Goal: Information Seeking & Learning: Learn about a topic

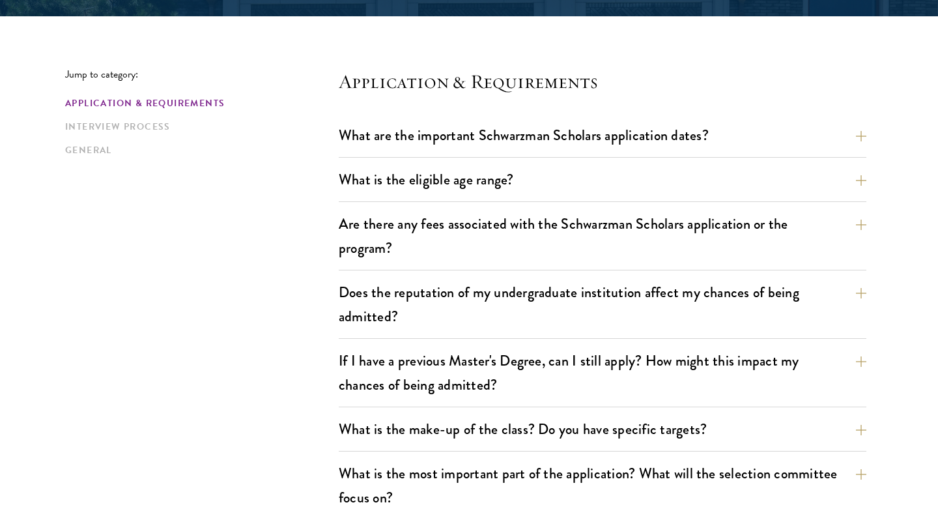
scroll to position [318, 0]
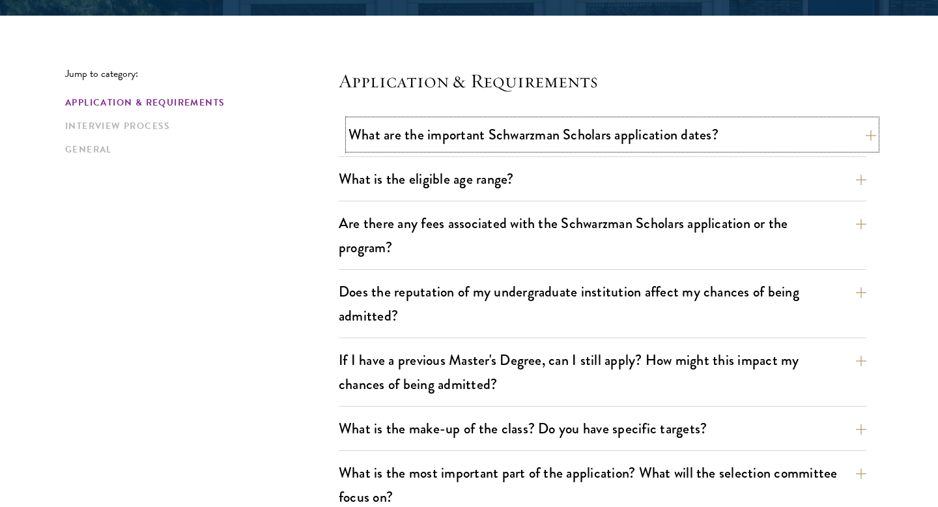
click at [603, 120] on button "What are the important Schwarzman Scholars application dates?" at bounding box center [613, 134] width 528 height 29
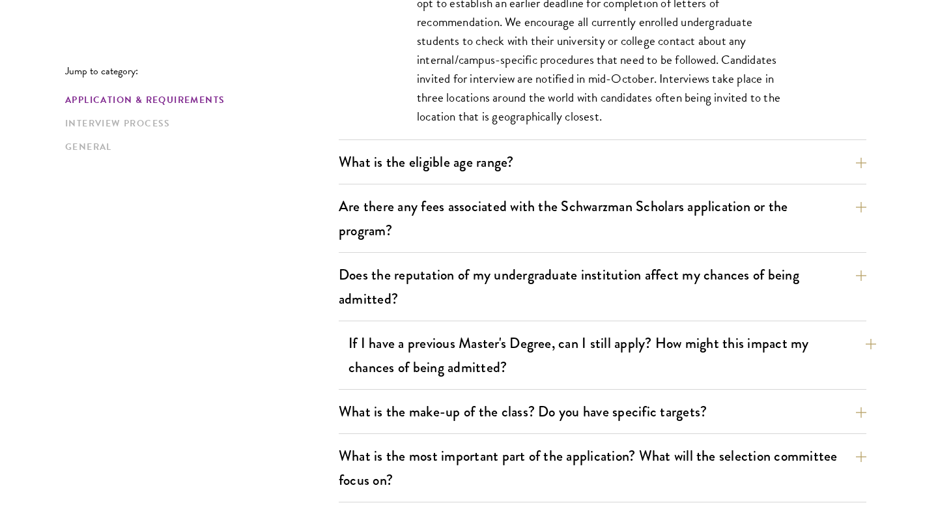
scroll to position [734, 0]
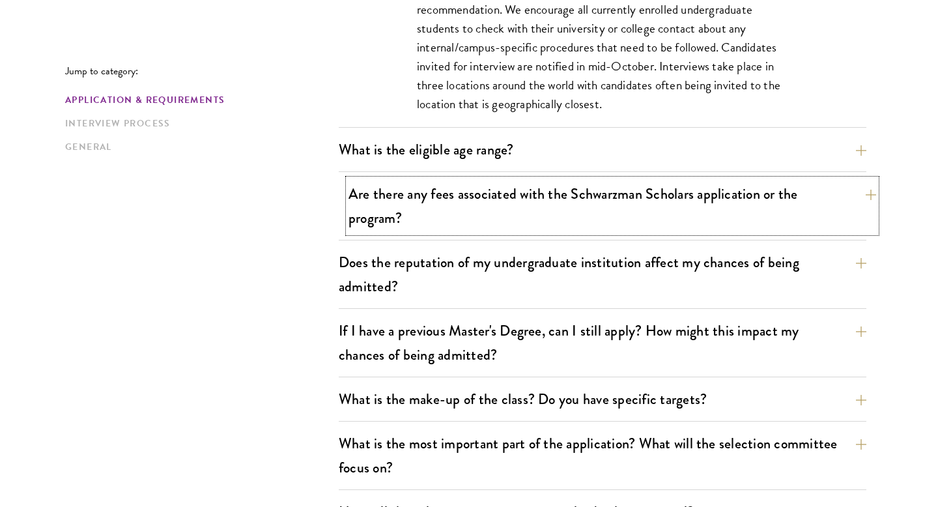
click at [555, 229] on button "Are there any fees associated with the Schwarzman Scholars application or the p…" at bounding box center [613, 205] width 528 height 53
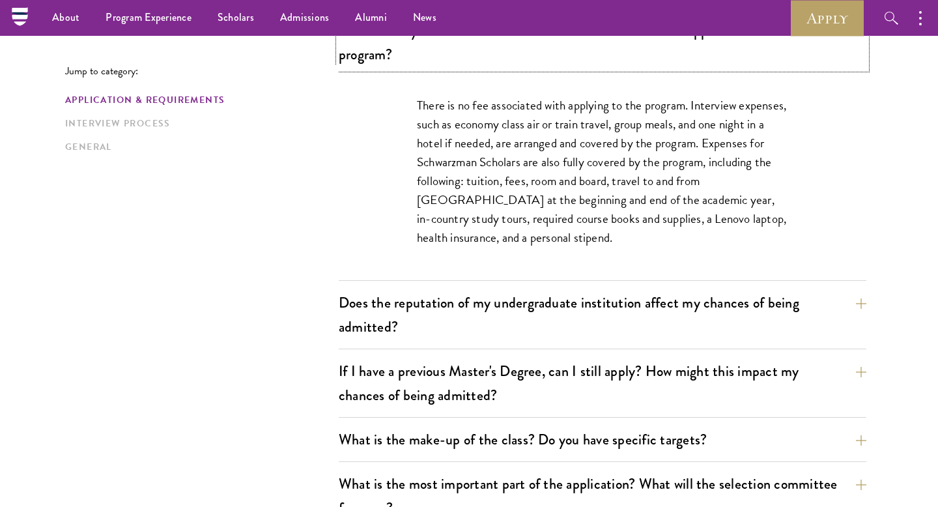
scroll to position [513, 0]
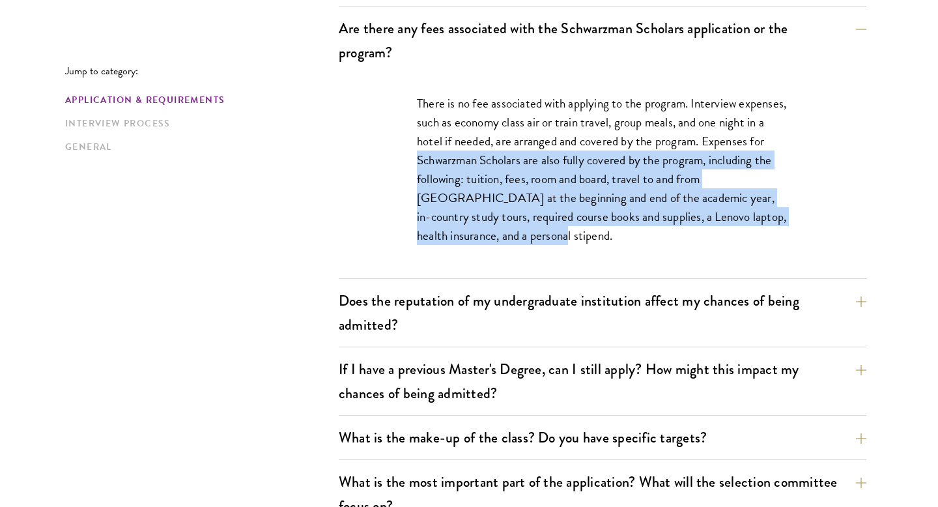
drag, startPoint x: 413, startPoint y: 160, endPoint x: 507, endPoint y: 247, distance: 128.2
click at [507, 247] on div "There is no fee associated with applying to the program. Interview expenses, su…" at bounding box center [603, 176] width 450 height 204
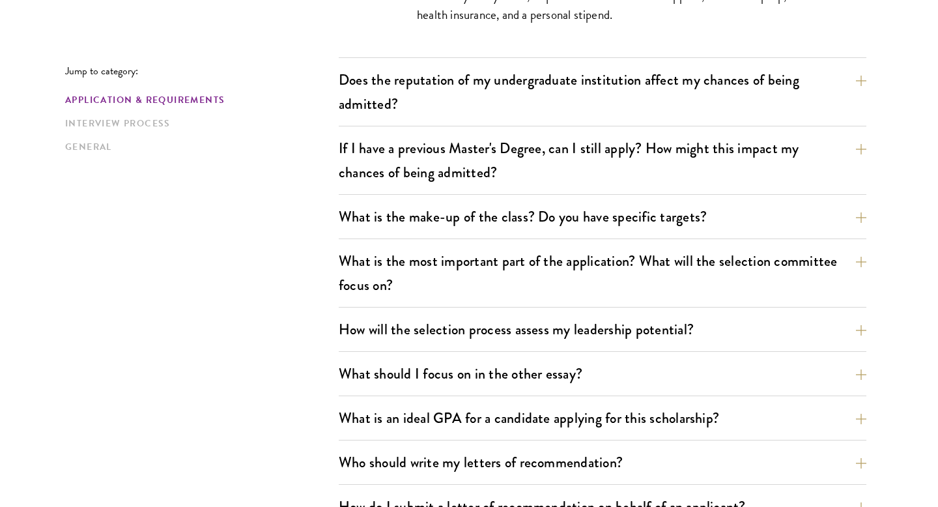
scroll to position [737, 0]
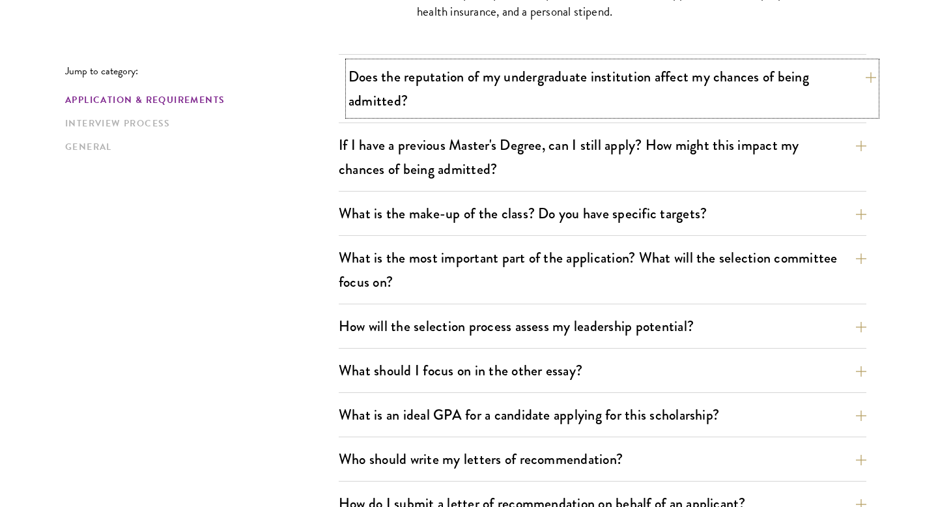
click at [511, 107] on button "Does the reputation of my undergraduate institution affect my chances of being …" at bounding box center [613, 88] width 528 height 53
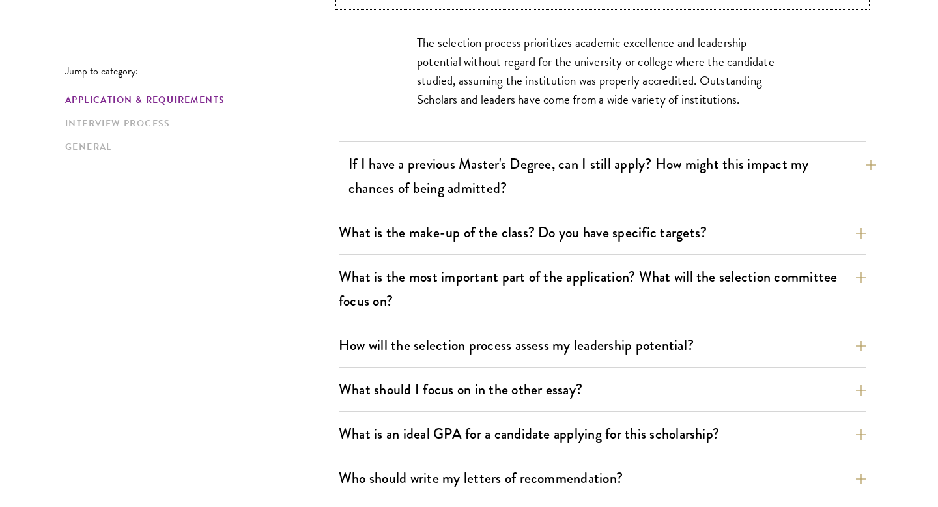
scroll to position [648, 0]
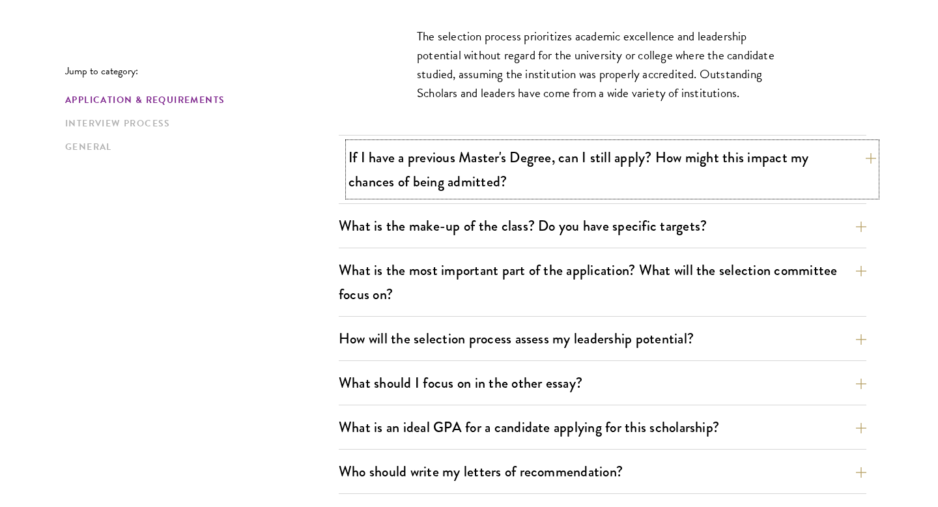
click at [504, 162] on button "If I have a previous Master's Degree, can I still apply? How might this impact …" at bounding box center [613, 169] width 528 height 53
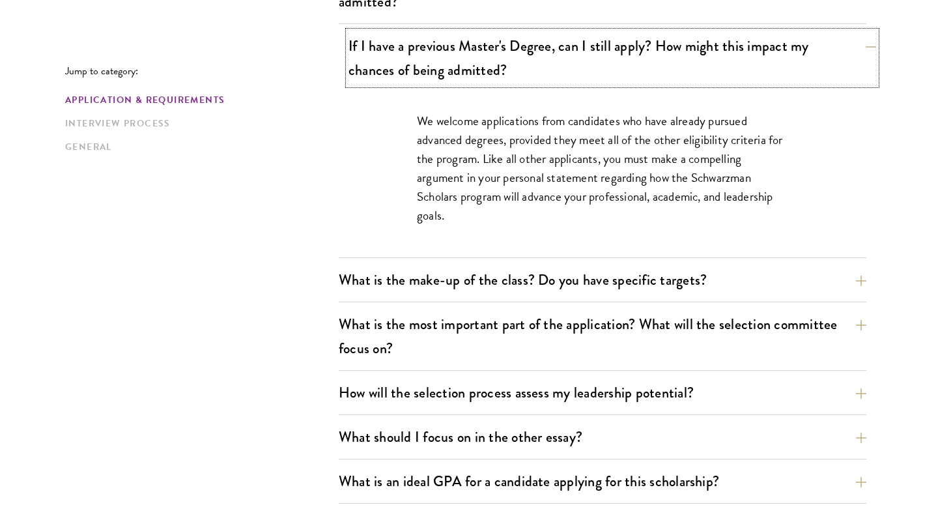
scroll to position [634, 0]
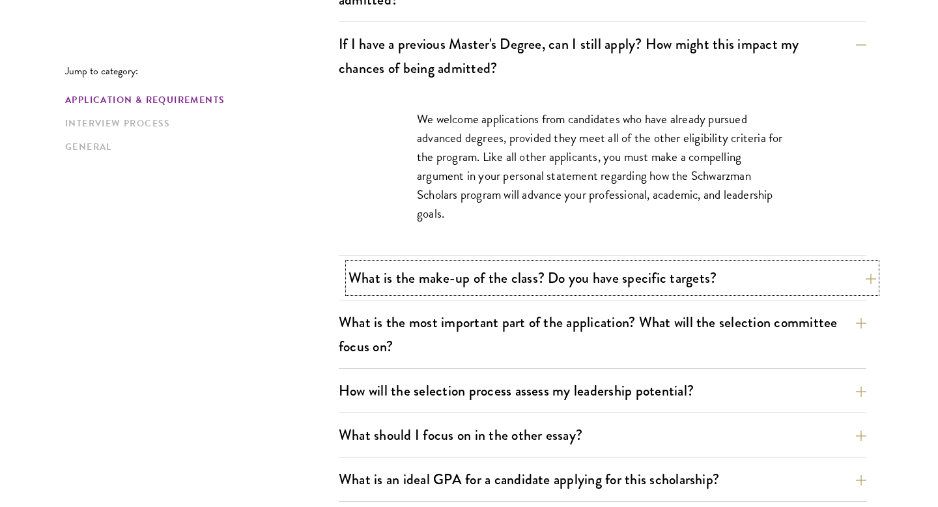
click at [479, 279] on button "What is the make-up of the class? Do you have specific targets?" at bounding box center [613, 277] width 528 height 29
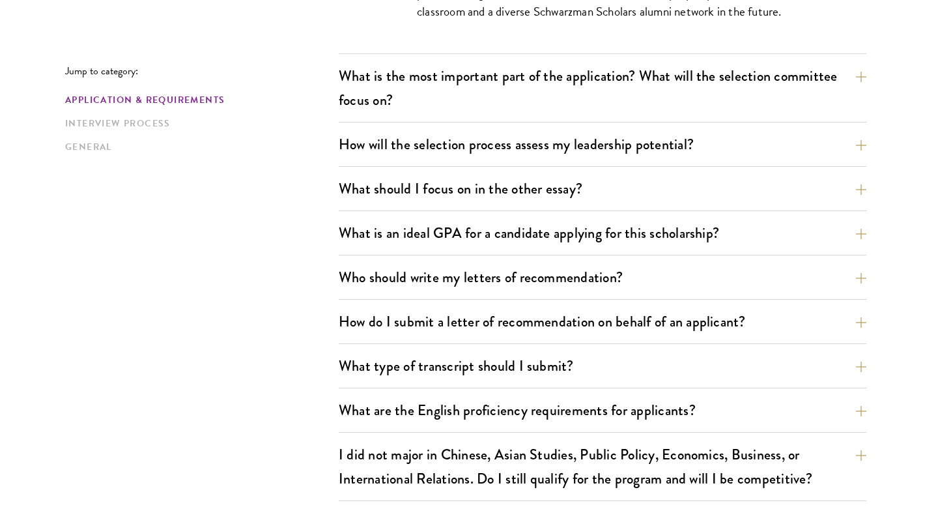
scroll to position [982, 0]
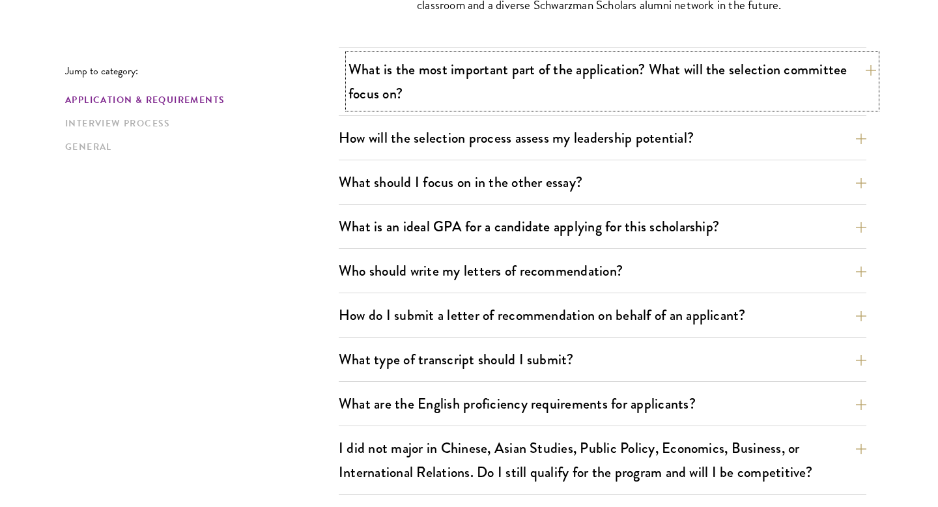
click at [530, 68] on button "What is the most important part of the application? What will the selection com…" at bounding box center [613, 81] width 528 height 53
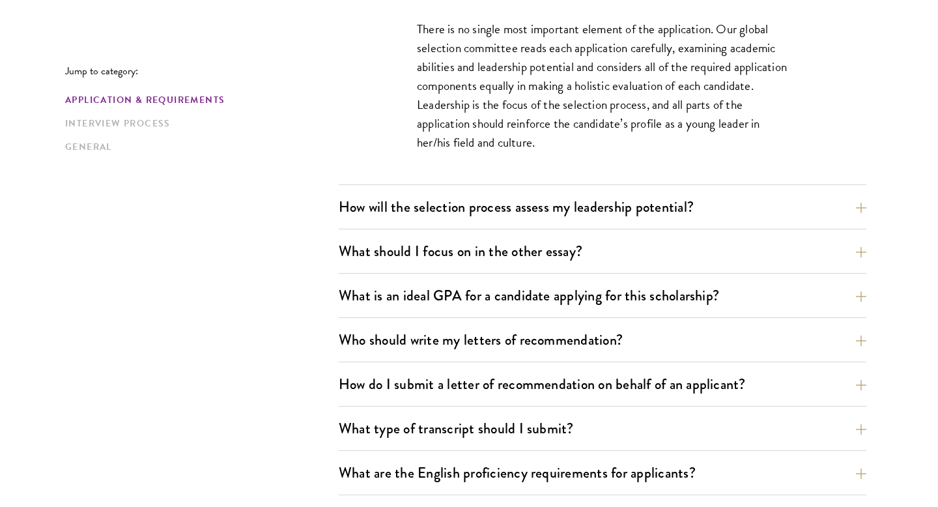
scroll to position [841, 0]
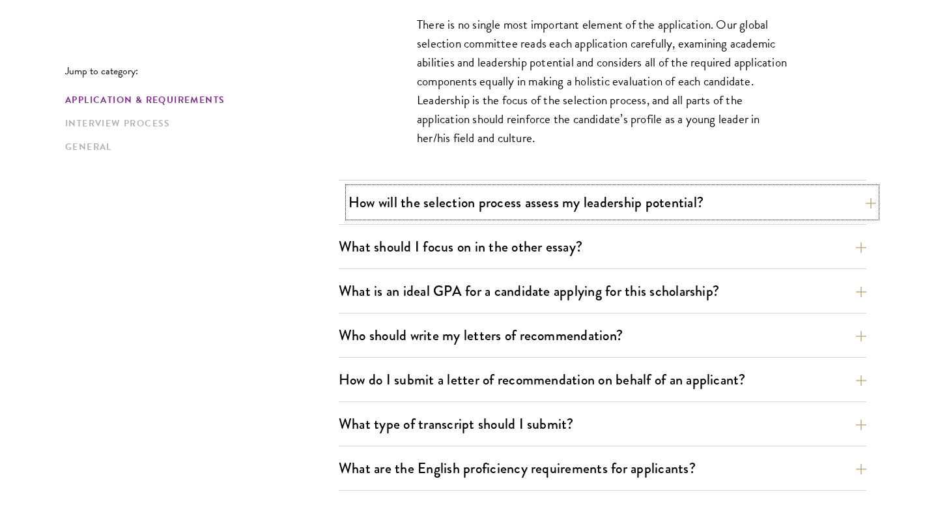
click at [612, 212] on button "How will the selection process assess my leadership potential?" at bounding box center [613, 202] width 528 height 29
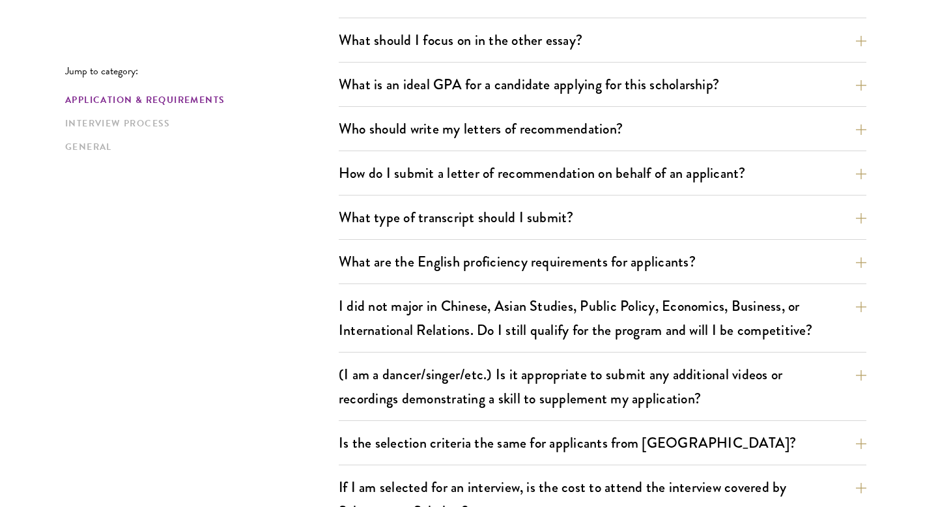
scroll to position [1571, 0]
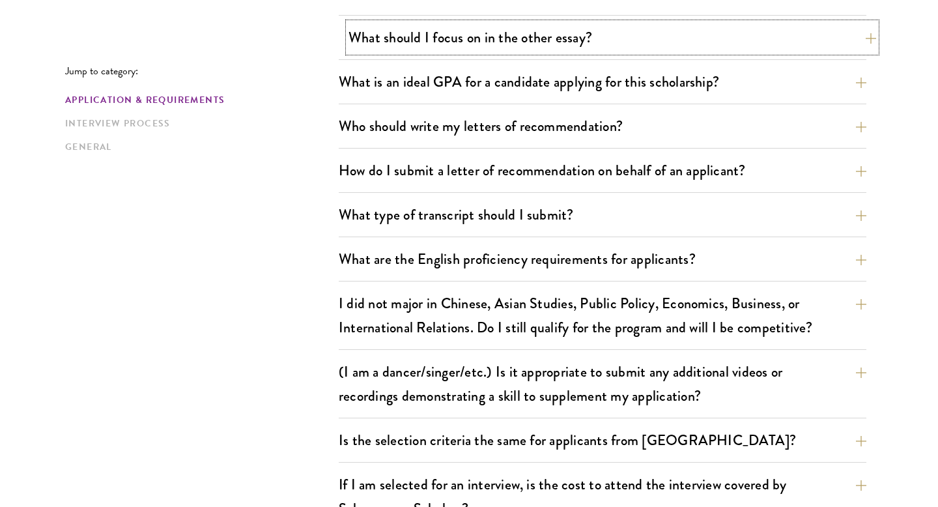
click at [626, 31] on button "What should I focus on in the other essay?" at bounding box center [613, 37] width 528 height 29
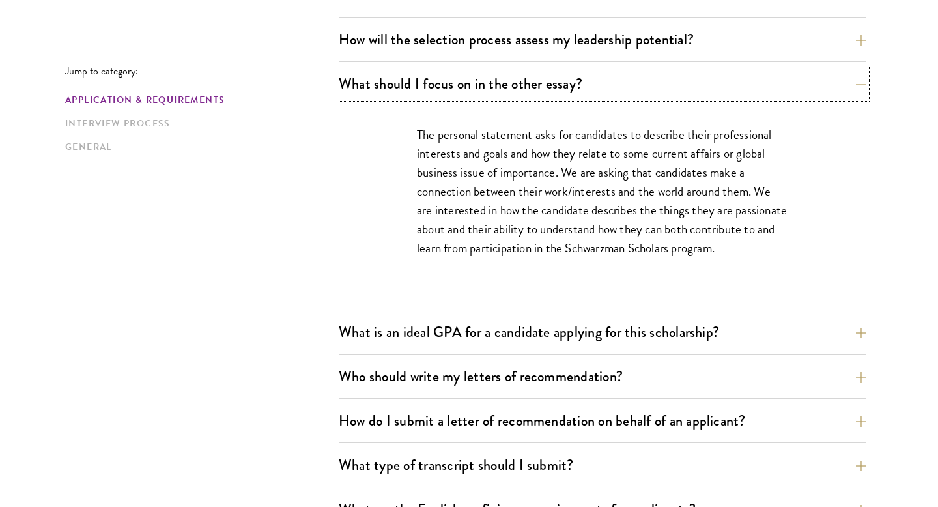
scroll to position [821, 0]
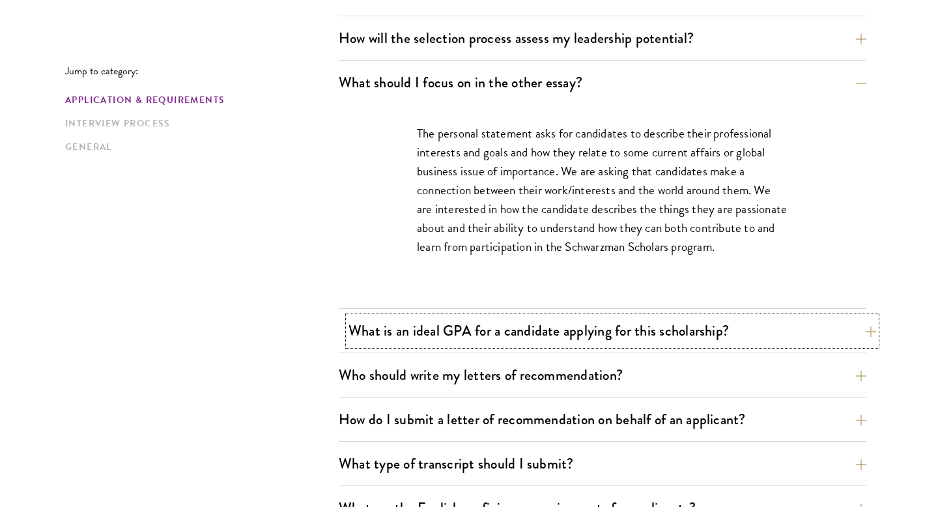
click at [539, 329] on button "What is an ideal GPA for a candidate applying for this scholarship?" at bounding box center [613, 330] width 528 height 29
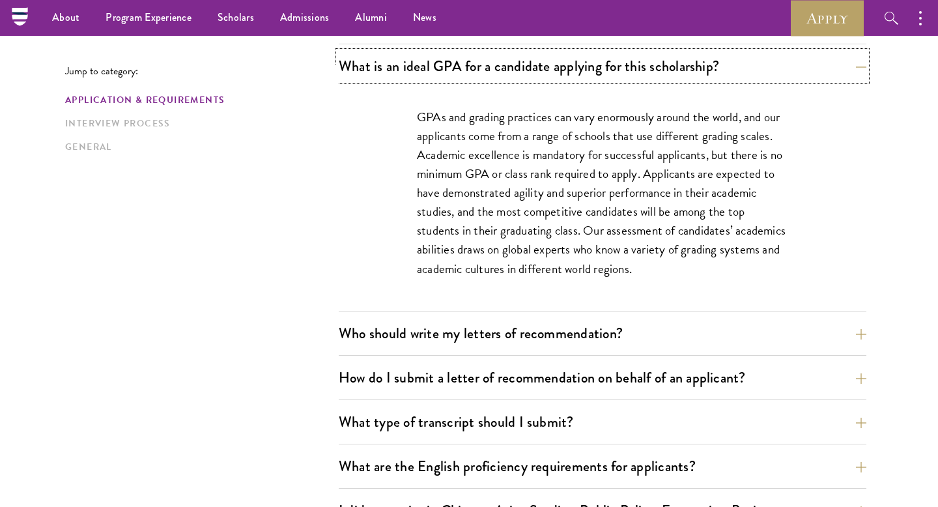
scroll to position [876, 0]
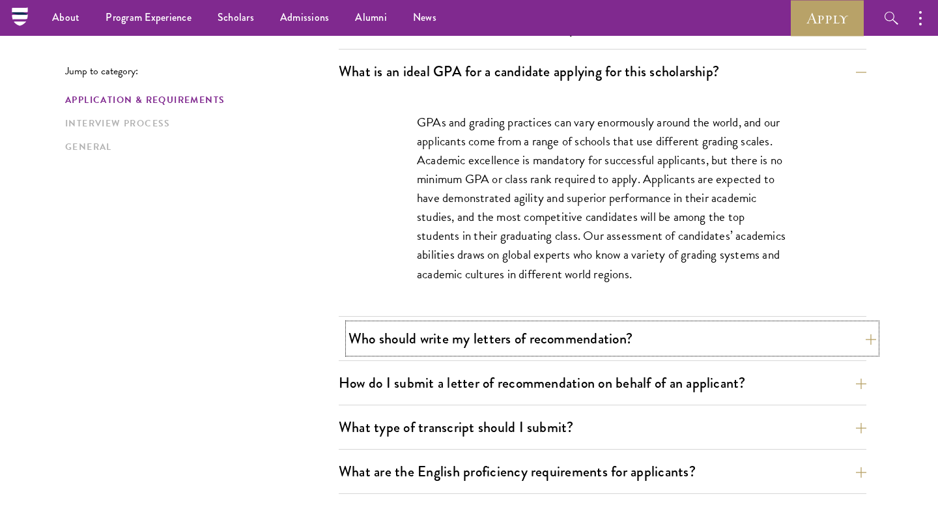
click at [529, 337] on button "Who should write my letters of recommendation?" at bounding box center [613, 338] width 528 height 29
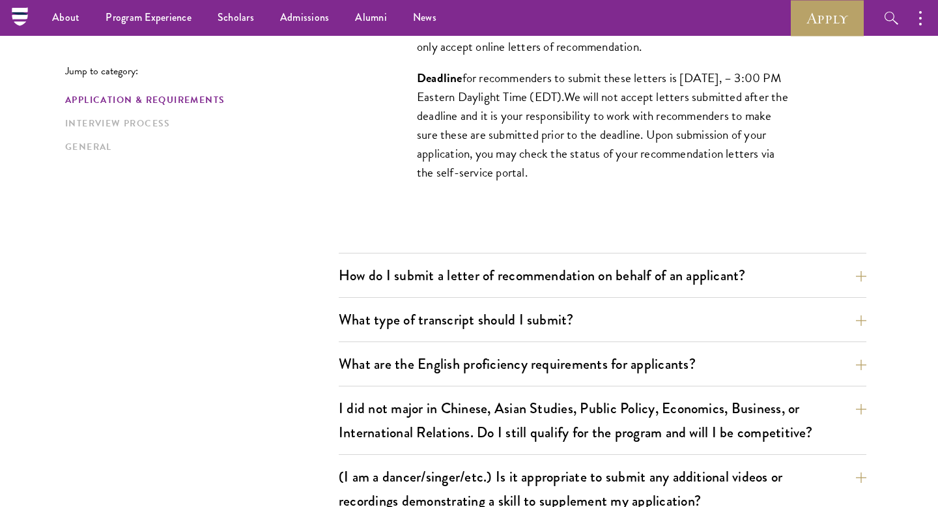
scroll to position [1364, 0]
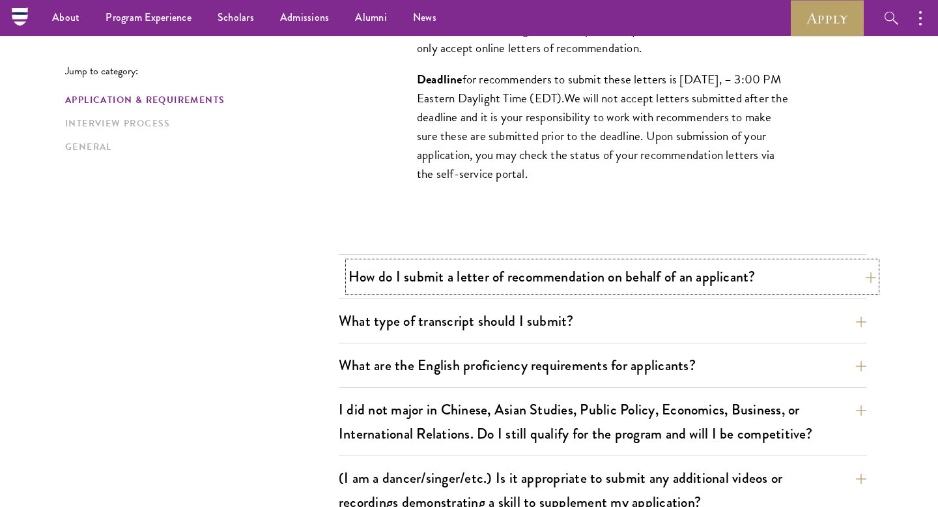
click at [579, 278] on button "How do I submit a letter of recommendation on behalf of an applicant?" at bounding box center [613, 276] width 528 height 29
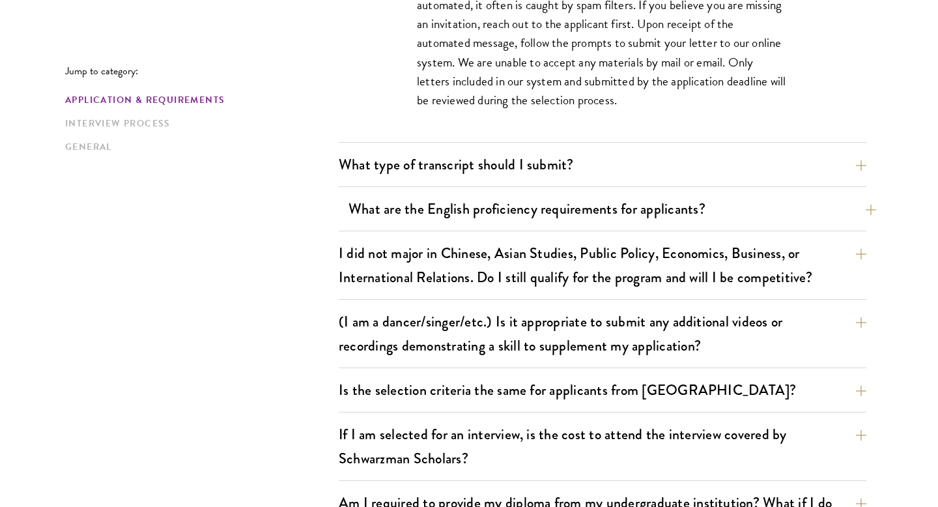
scroll to position [1181, 0]
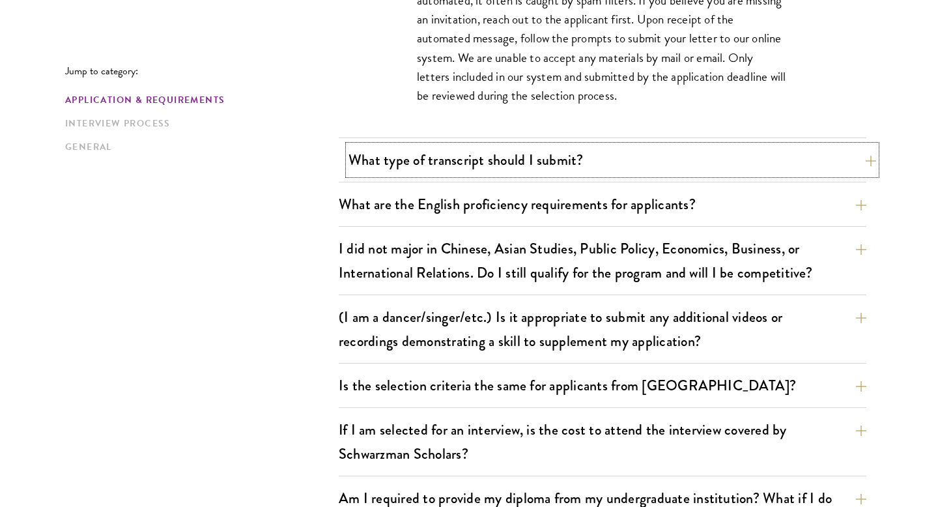
click at [559, 156] on button "What type of transcript should I submit?" at bounding box center [613, 159] width 528 height 29
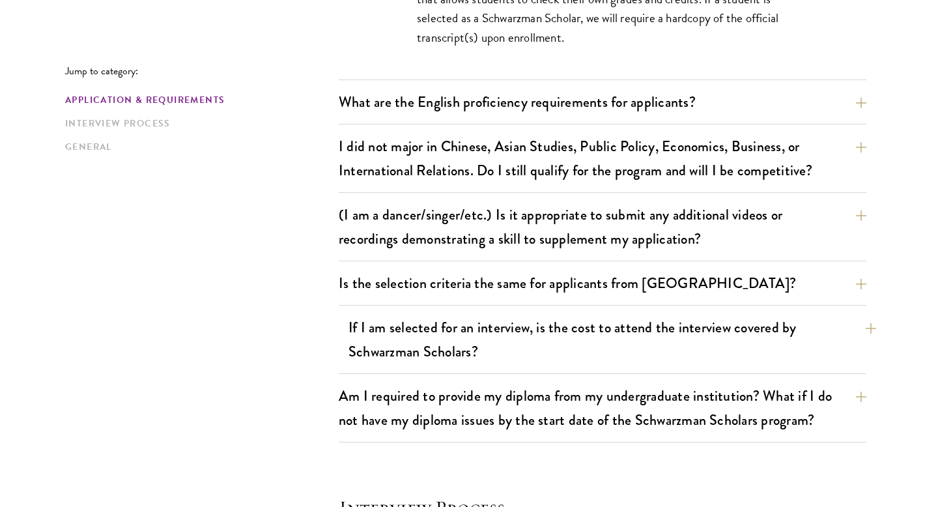
scroll to position [1248, 0]
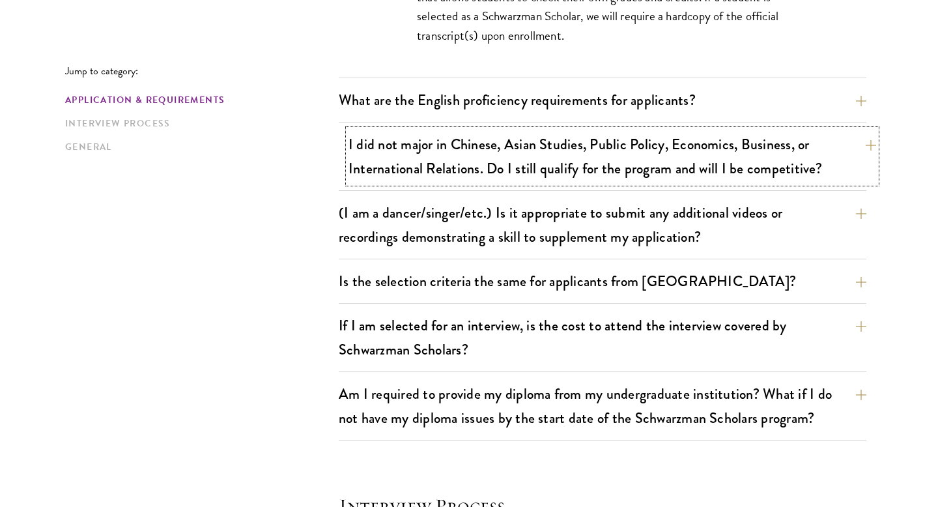
click at [617, 148] on button "I did not major in Chinese, Asian Studies, Public Policy, Economics, Business, …" at bounding box center [613, 156] width 528 height 53
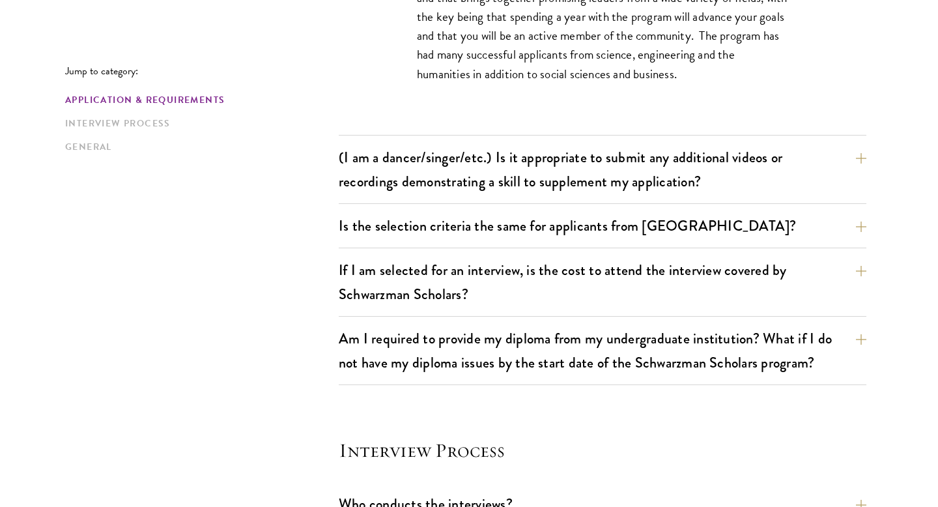
scroll to position [1326, 0]
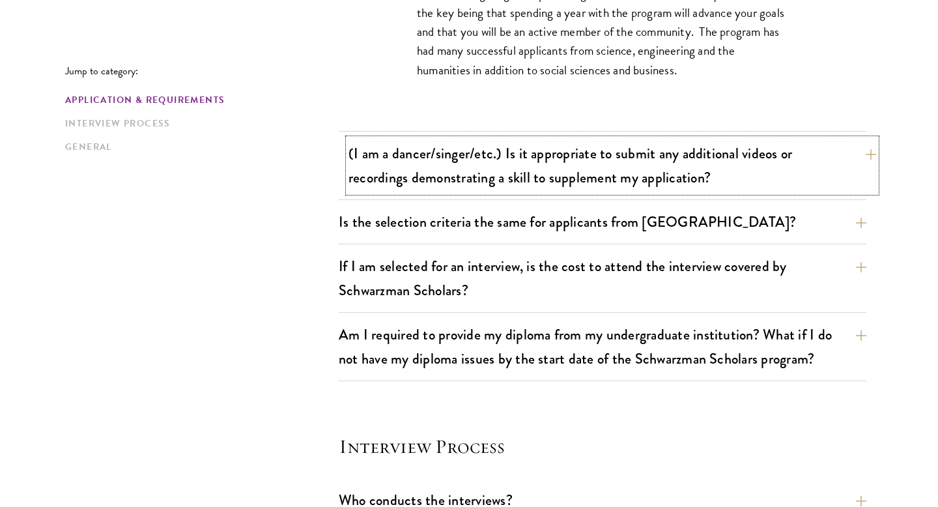
click at [621, 167] on button "(I am a dancer/singer/etc.) Is it appropriate to submit any additional videos o…" at bounding box center [613, 165] width 528 height 53
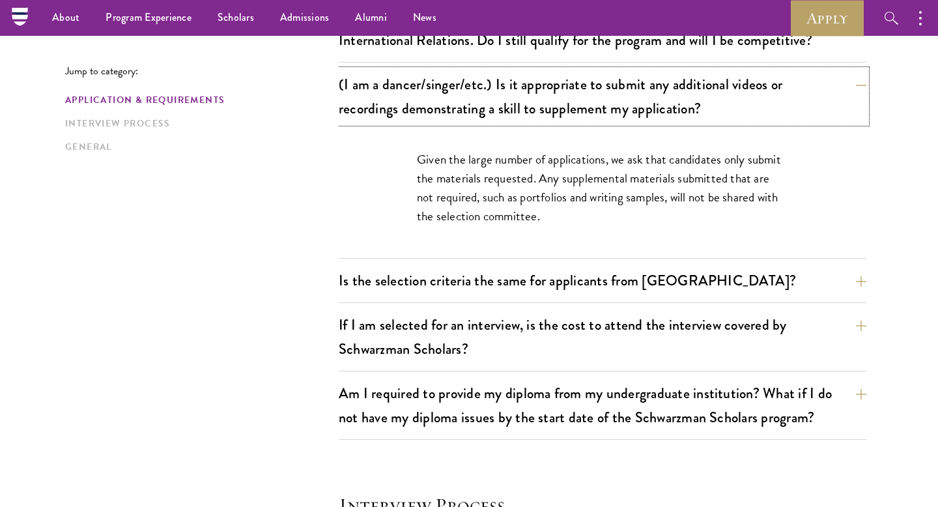
scroll to position [1154, 0]
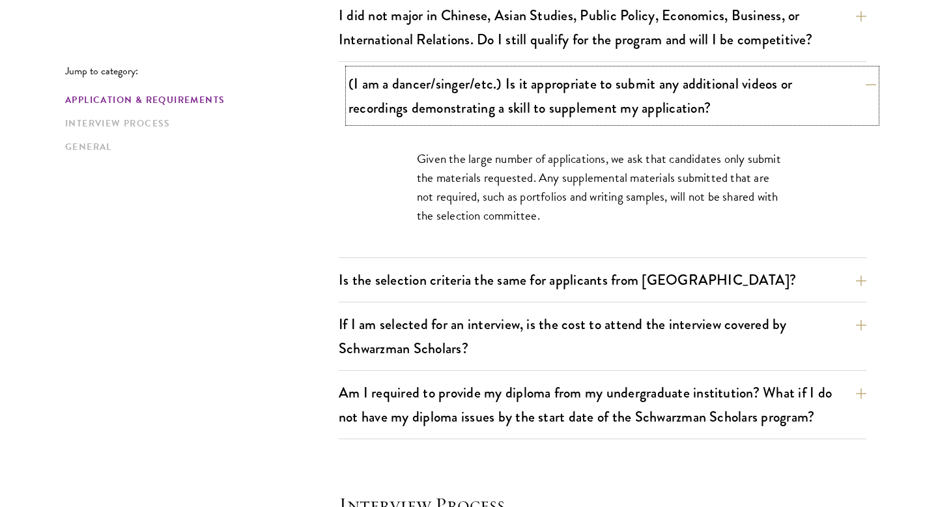
click at [615, 113] on button "(I am a dancer/singer/etc.) Is it appropriate to submit any additional videos o…" at bounding box center [613, 95] width 528 height 53
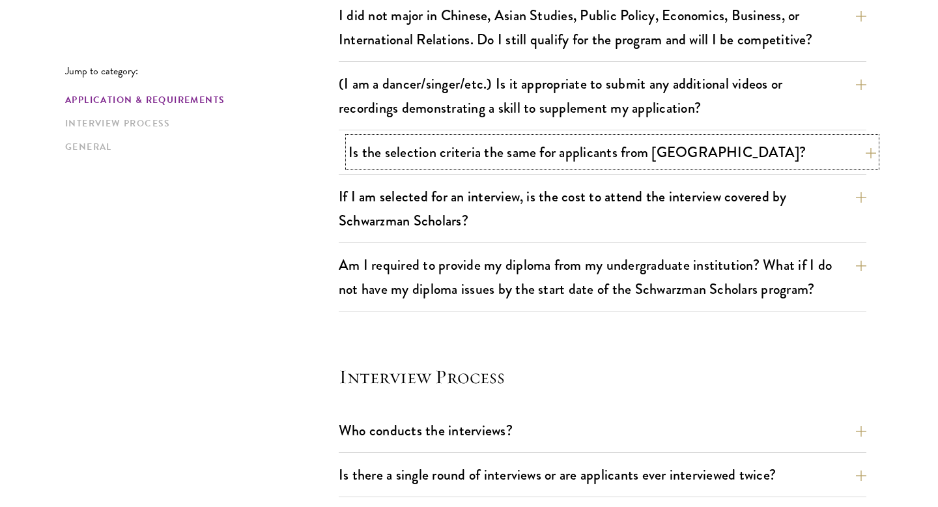
click at [590, 161] on button "Is the selection criteria the same for applicants from China?" at bounding box center [613, 151] width 528 height 29
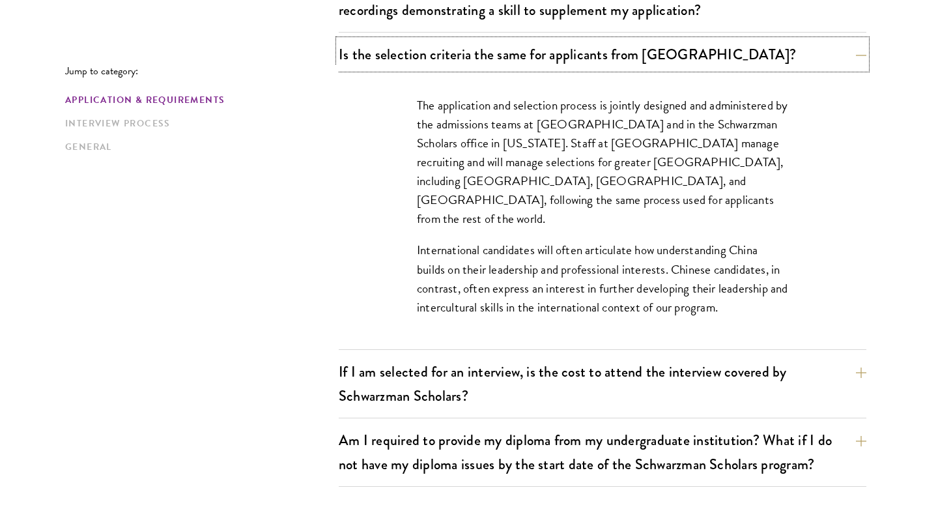
scroll to position [1252, 0]
click at [507, 376] on button "If I am selected for an interview, is the cost to attend the interview covered …" at bounding box center [613, 382] width 528 height 53
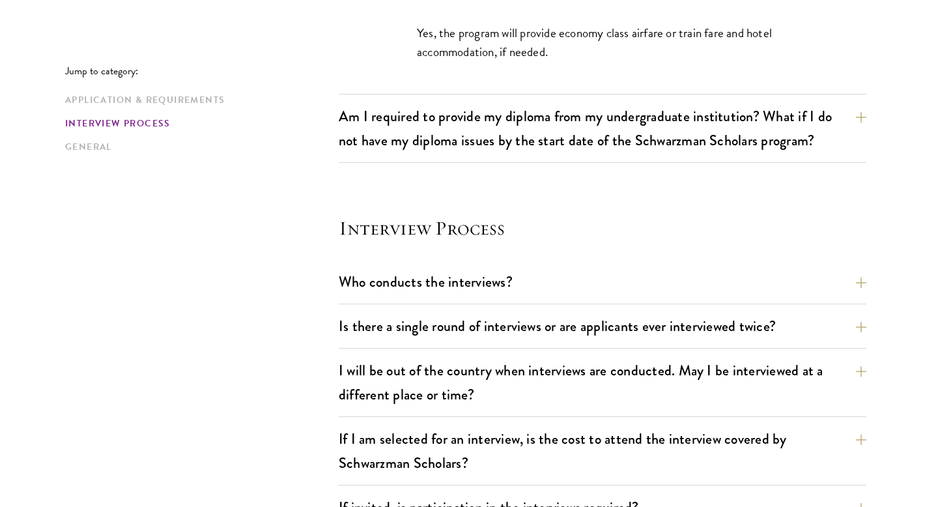
scroll to position [1394, 0]
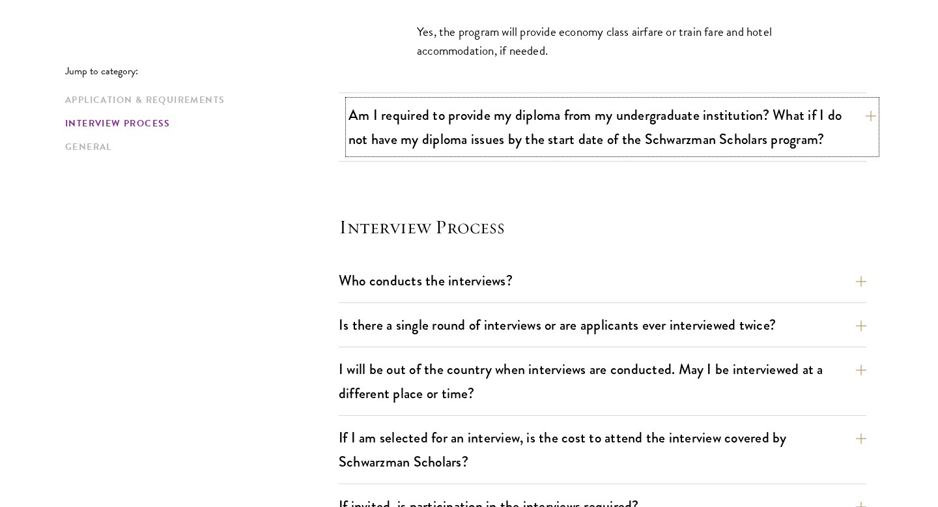
click at [582, 135] on button "Am I required to provide my diploma from my undergraduate institution? What if …" at bounding box center [613, 126] width 528 height 53
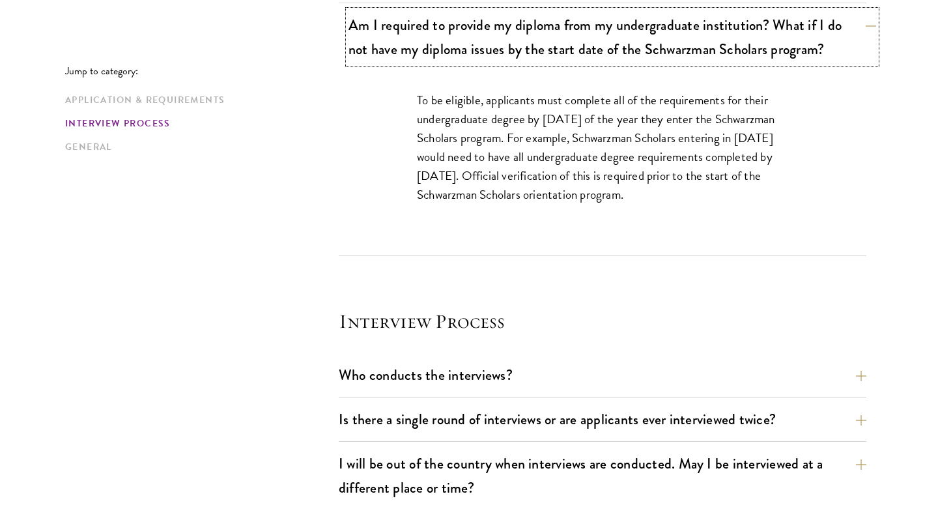
click at [465, 59] on button "Am I required to provide my diploma from my undergraduate institution? What if …" at bounding box center [613, 36] width 528 height 53
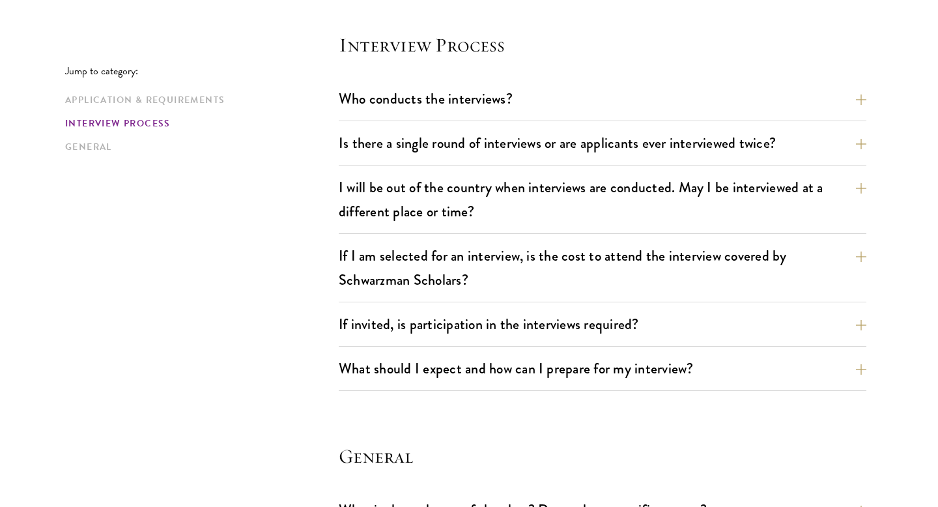
scroll to position [1486, 0]
click at [522, 94] on button "Who conducts the interviews?" at bounding box center [613, 97] width 528 height 29
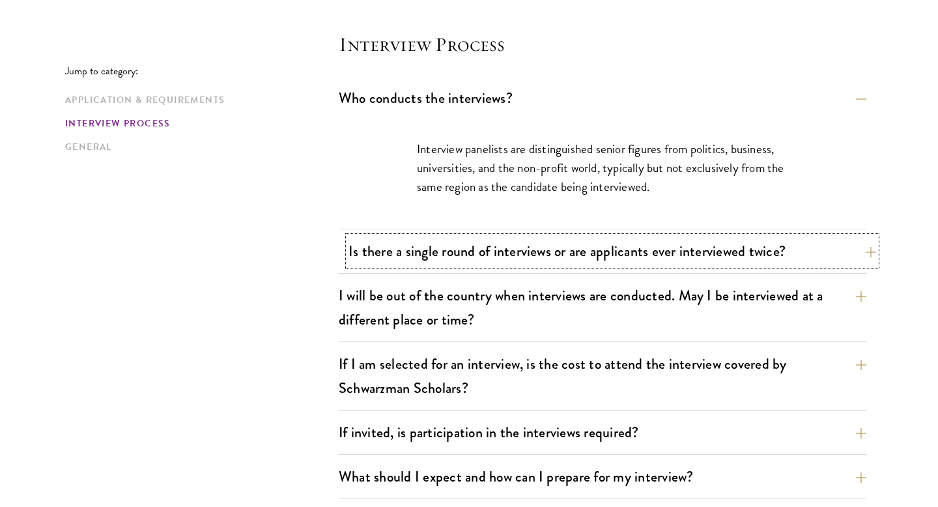
click at [479, 260] on button "Is there a single round of interviews or are applicants ever interviewed twice?" at bounding box center [613, 250] width 528 height 29
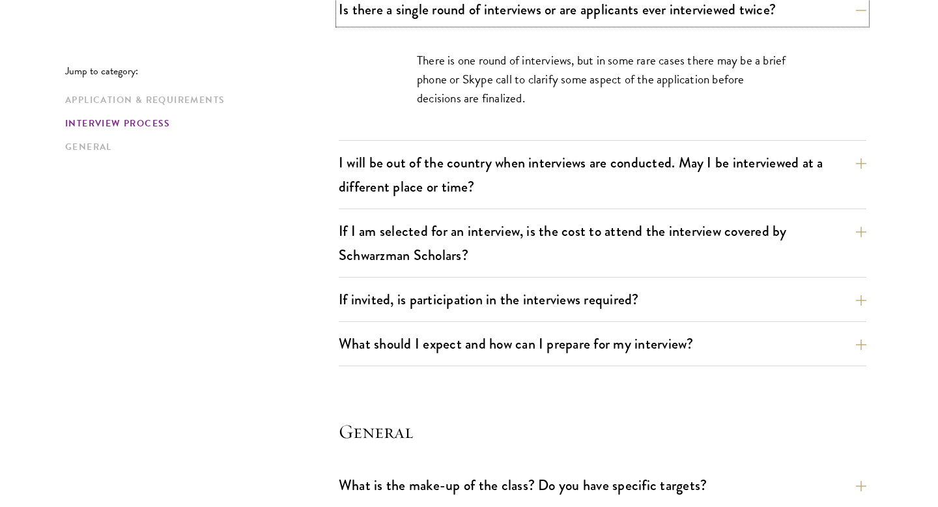
scroll to position [1629, 0]
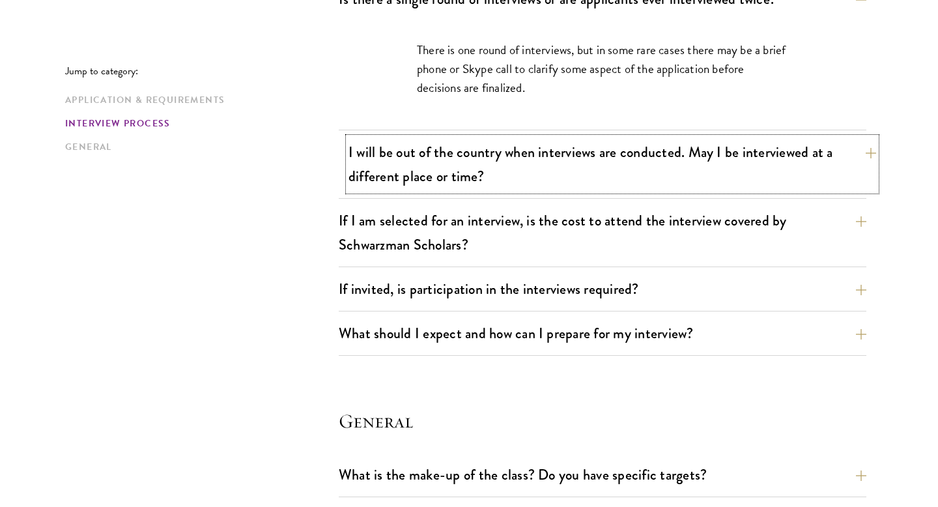
click at [543, 162] on button "I will be out of the country when interviews are conducted. May I be interviewe…" at bounding box center [613, 163] width 528 height 53
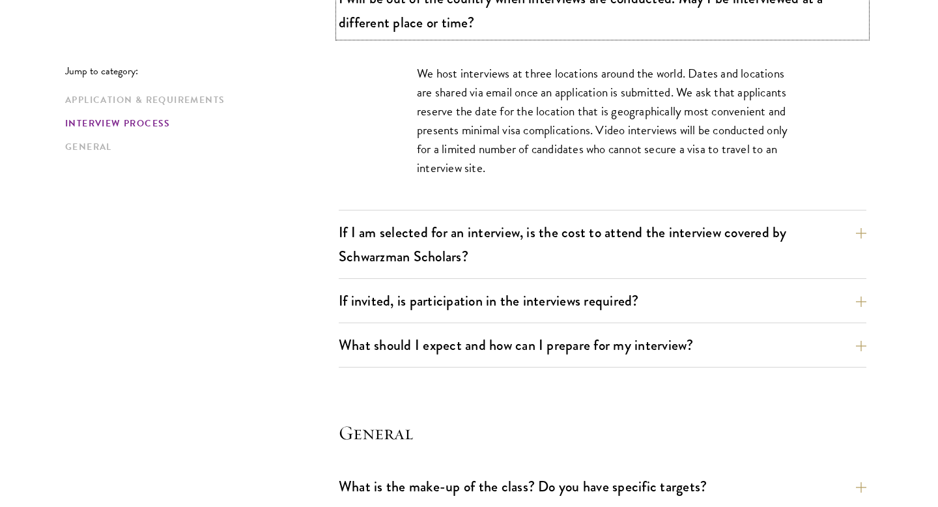
scroll to position [1675, 0]
click at [507, 232] on button "If I am selected for an interview, is the cost to attend the interview covered …" at bounding box center [613, 243] width 528 height 53
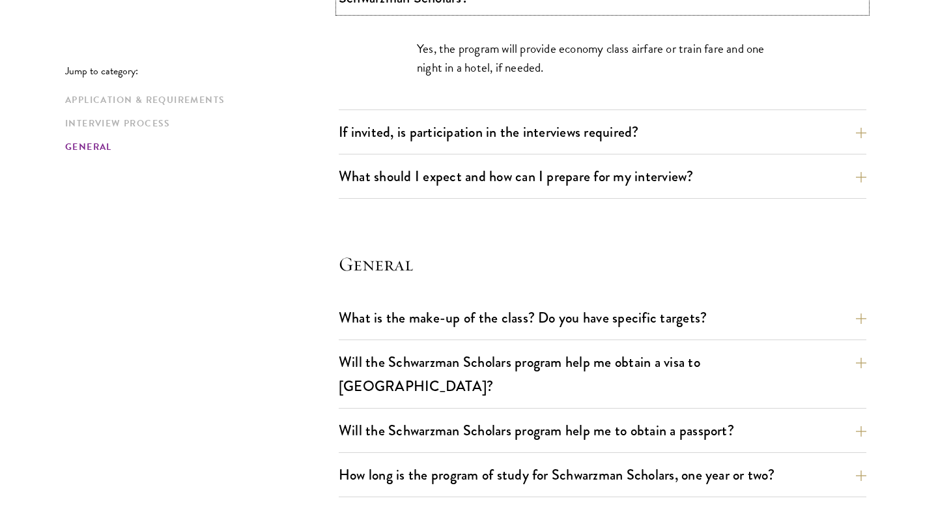
scroll to position [1769, 0]
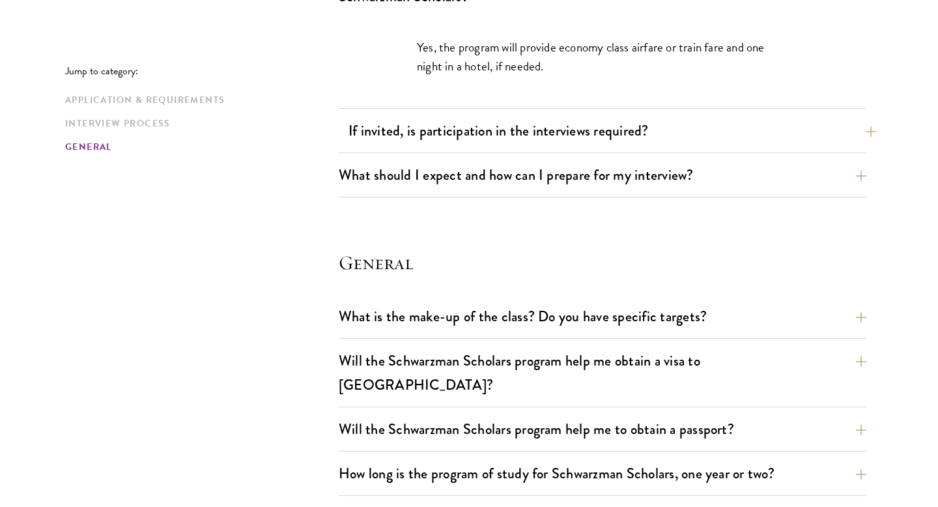
click at [575, 134] on button "If invited, is participation in the interviews required?" at bounding box center [613, 130] width 528 height 29
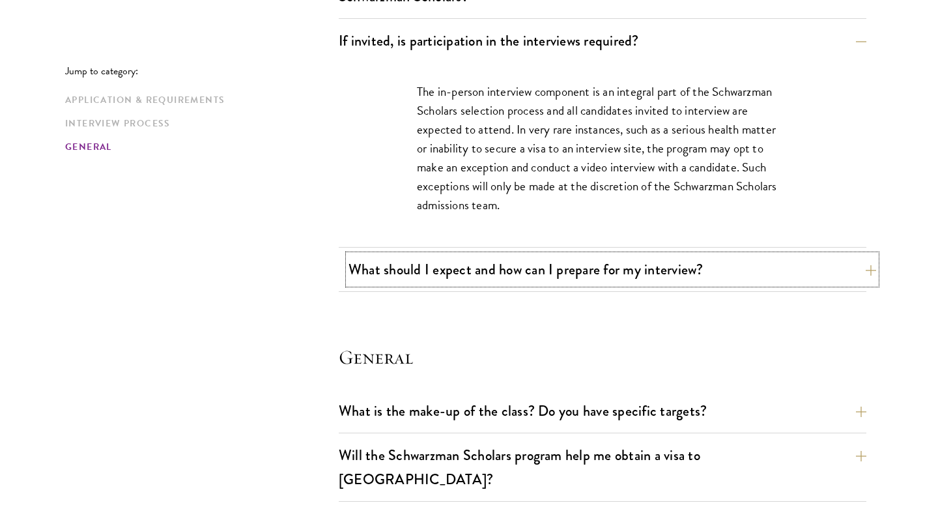
click at [545, 267] on button "What should I expect and how can I prepare for my interview?" at bounding box center [613, 269] width 528 height 29
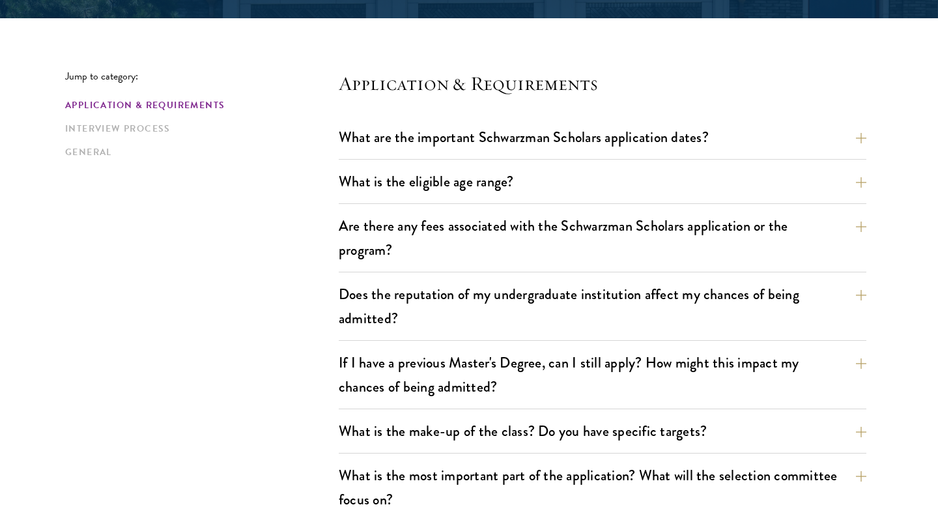
scroll to position [0, 0]
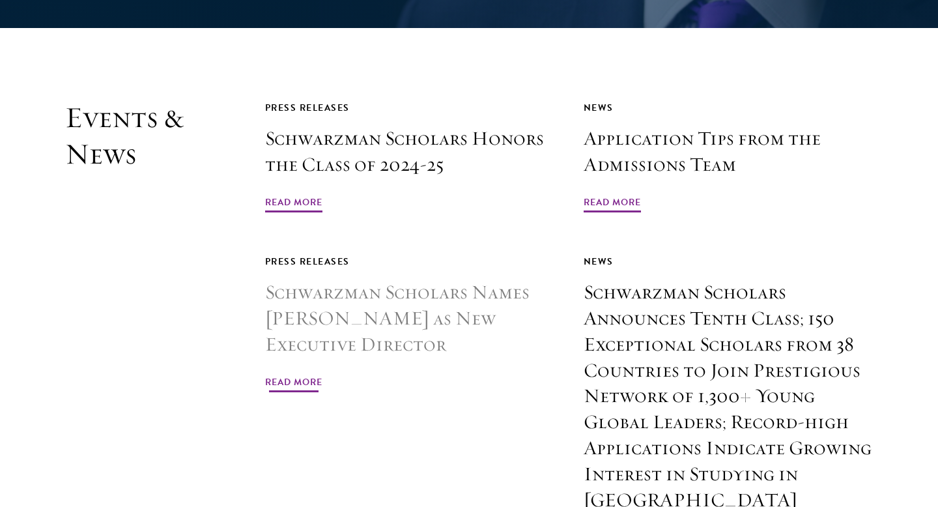
scroll to position [3085, 0]
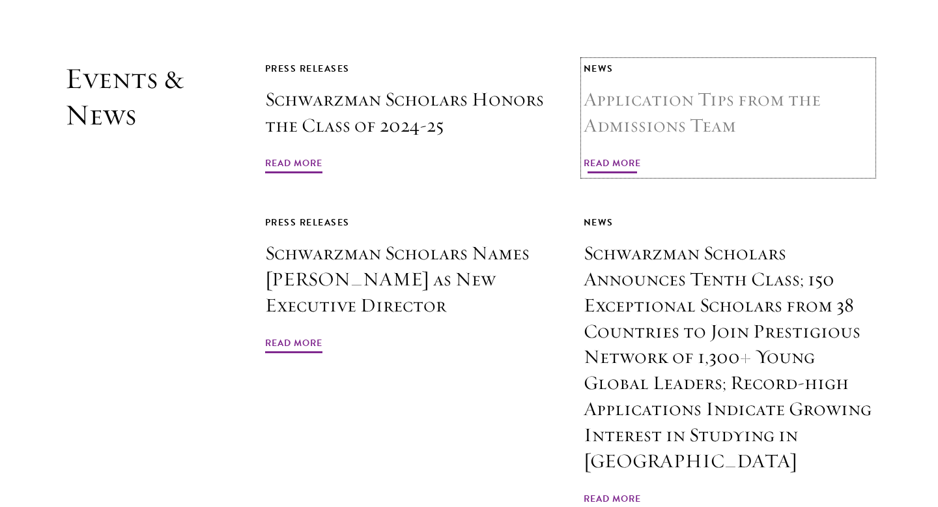
click at [636, 155] on span "Read More" at bounding box center [612, 165] width 57 height 20
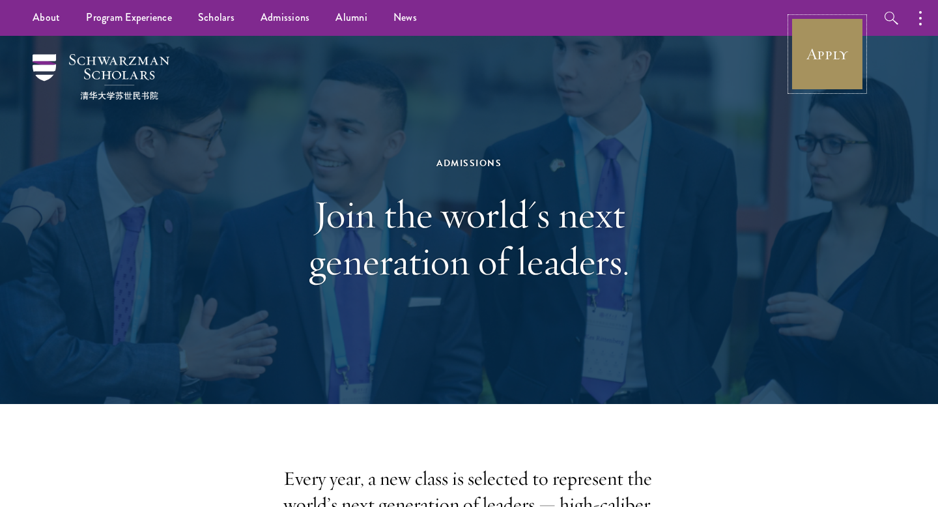
click at [829, 77] on link "Apply" at bounding box center [827, 54] width 73 height 73
